Goal: Find specific page/section: Find specific page/section

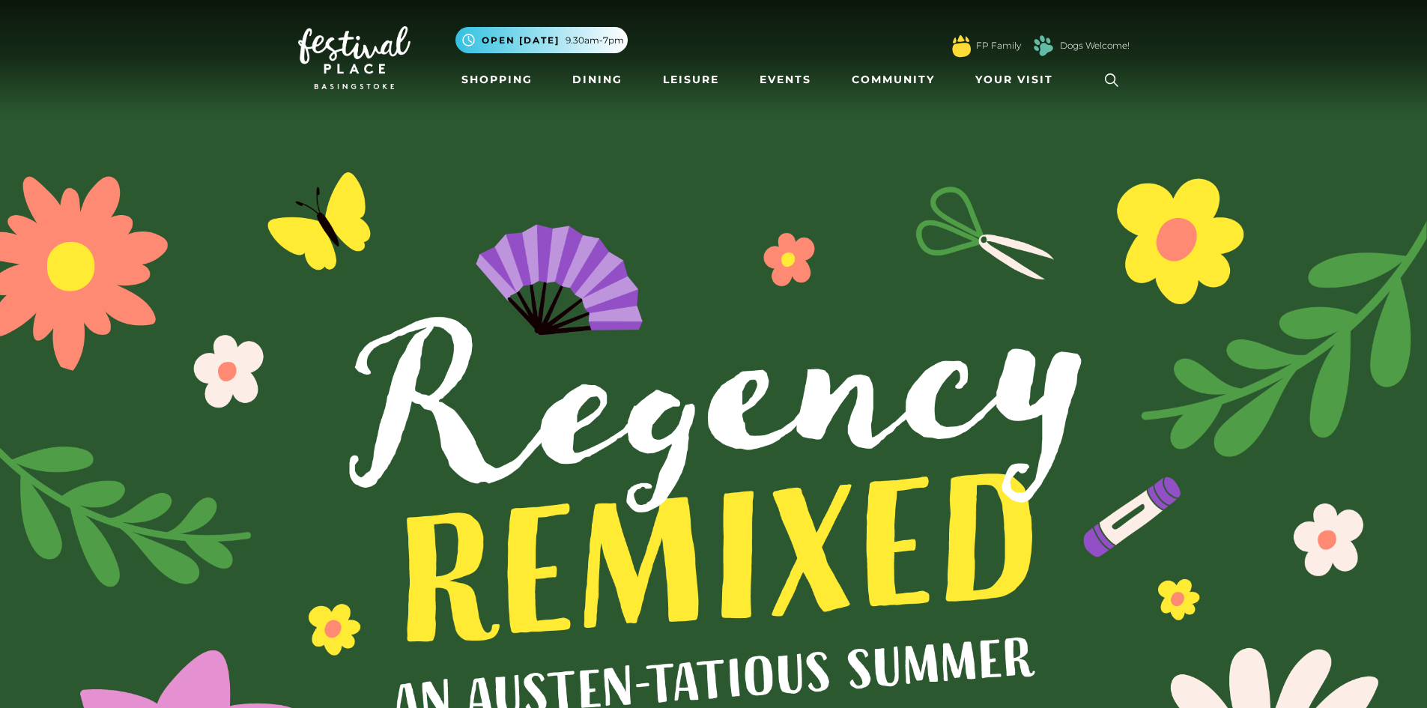
click at [1118, 77] on icon at bounding box center [1112, 80] width 22 height 22
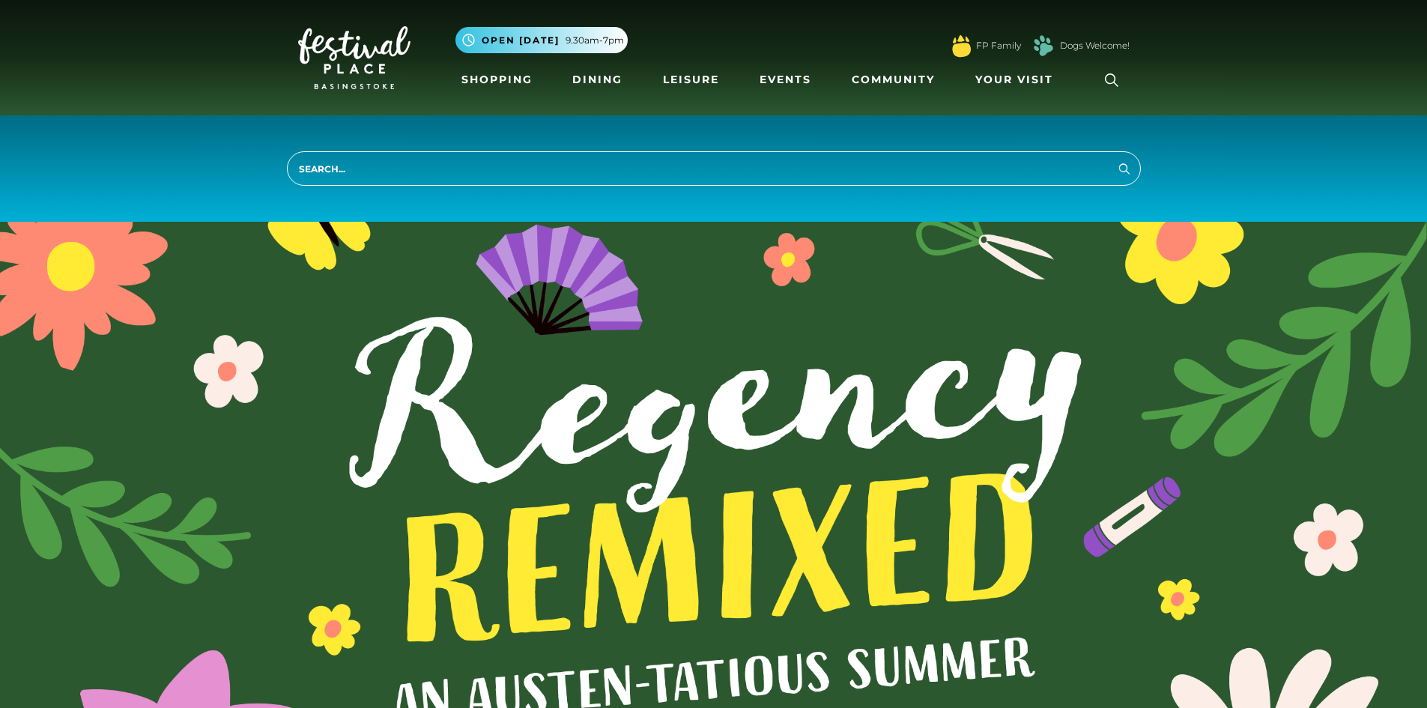
click at [972, 167] on input "search" at bounding box center [714, 168] width 854 height 34
type input "bubble citea"
click at [1116, 159] on button "Search" at bounding box center [1125, 168] width 18 height 19
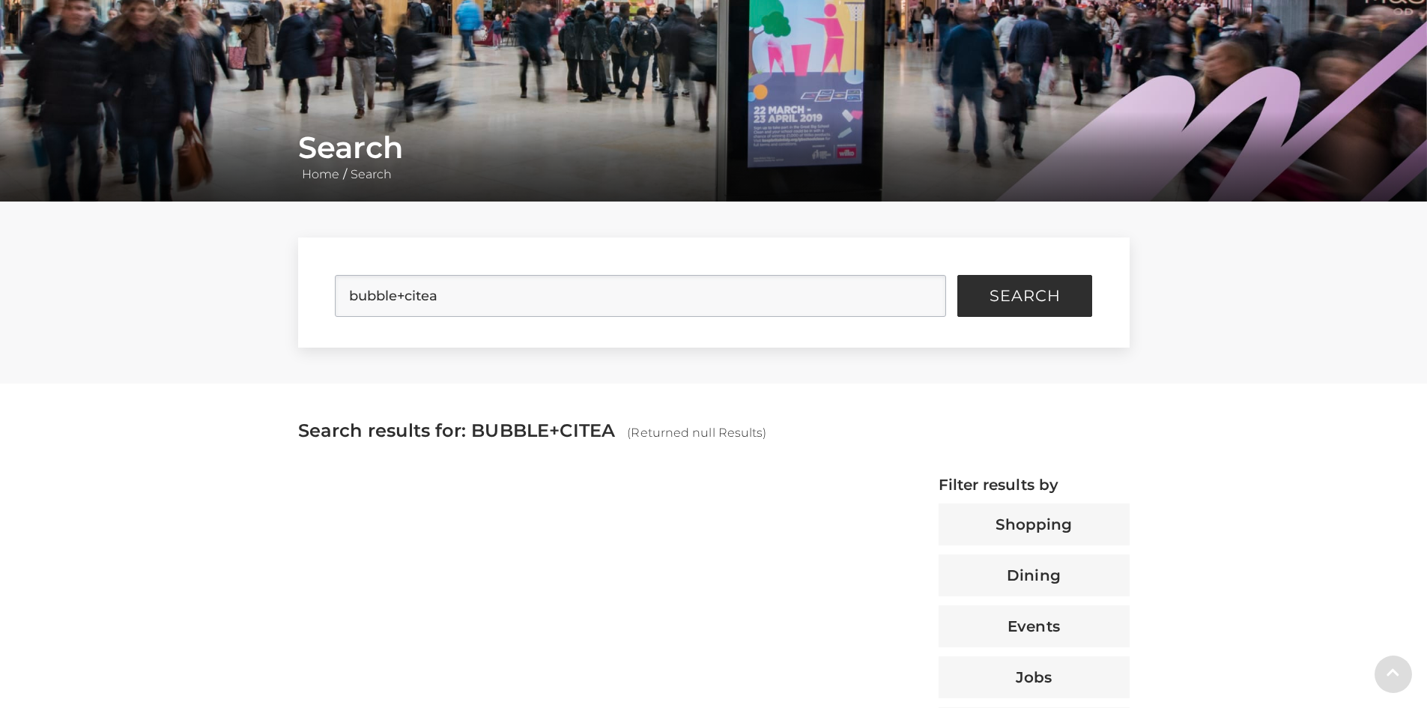
scroll to position [450, 0]
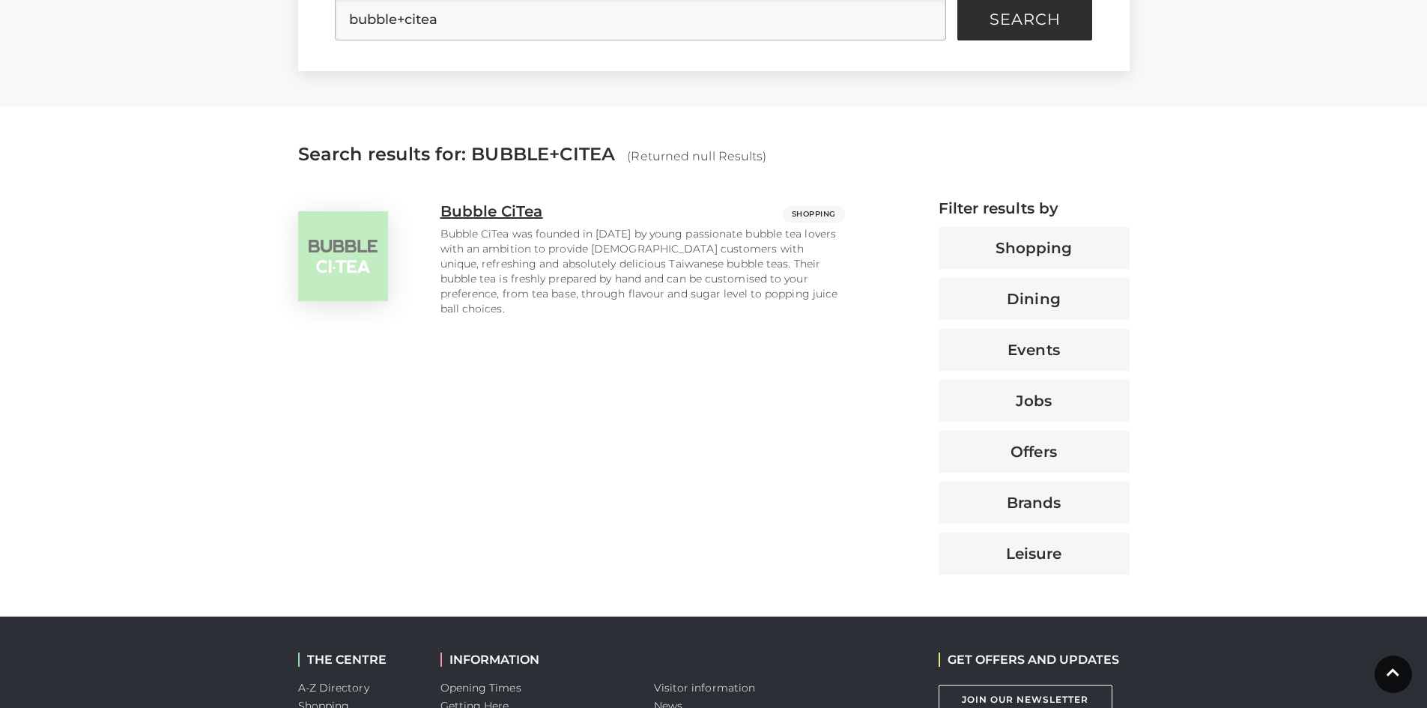
click at [495, 246] on p "Bubble CiTea was founded in [DATE] by young passionate bubble tea lovers with a…" at bounding box center [643, 271] width 405 height 90
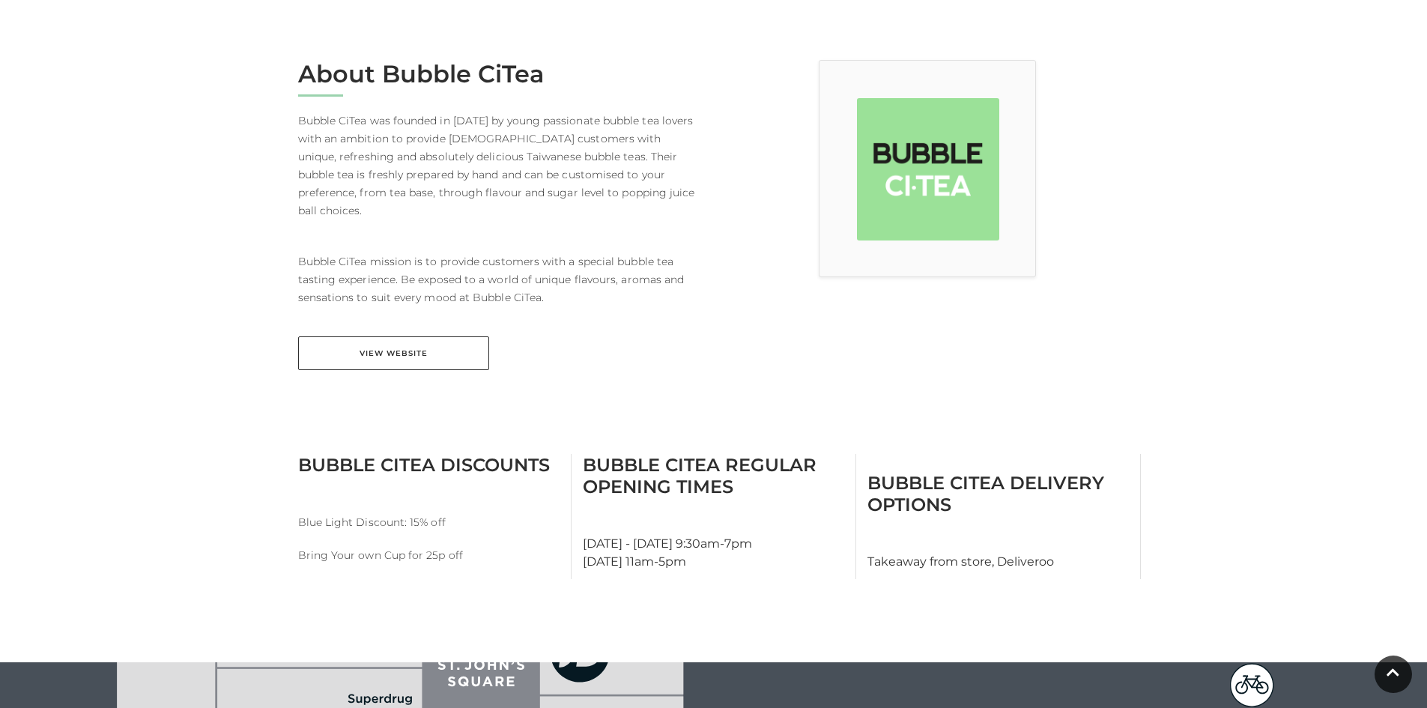
scroll to position [300, 0]
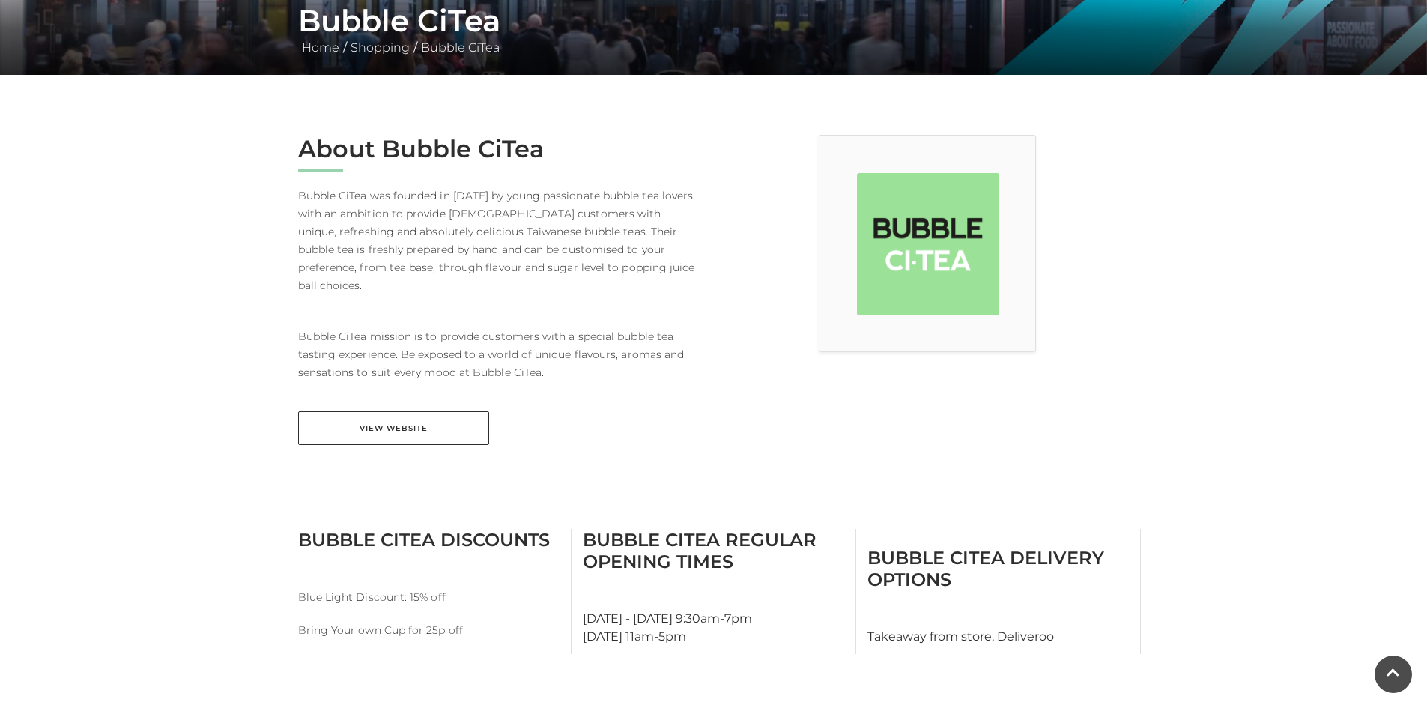
click at [1255, 345] on main "Bubble CiTea Home / Shopping / Bubble CiTea About Bubble CiTea Bubble CiTea was…" at bounding box center [713, 480] width 1427 height 1561
